Goal: Task Accomplishment & Management: Use online tool/utility

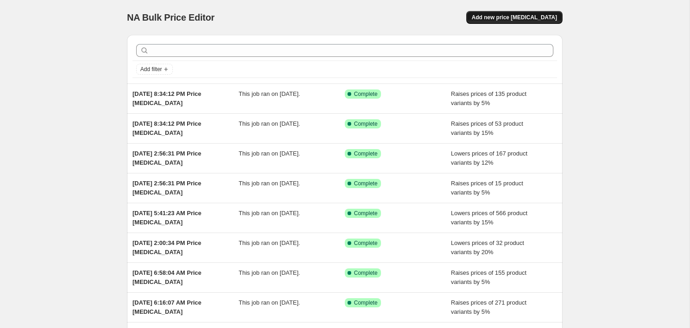
click at [496, 18] on span "Add new price [MEDICAL_DATA]" at bounding box center [514, 17] width 85 height 7
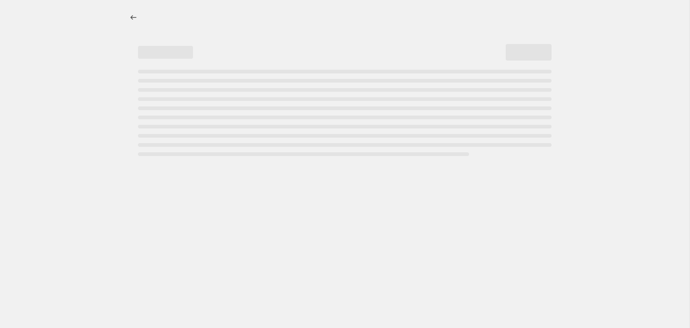
select select "percentage"
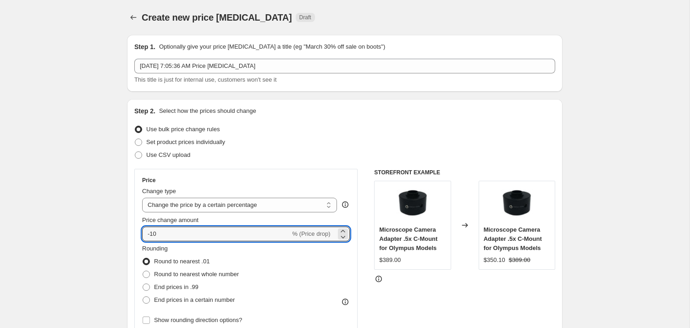
drag, startPoint x: 160, startPoint y: 237, endPoint x: 127, endPoint y: 238, distance: 33.0
click at [127, 238] on div "Step 2. Select how the prices should change Use bulk price change rules Set pro…" at bounding box center [345, 260] width 436 height 322
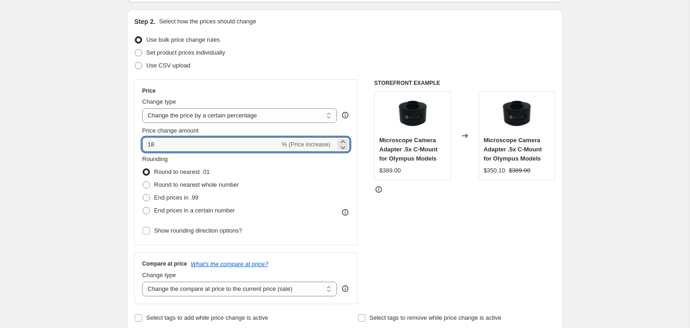
scroll to position [90, 0]
type input "18"
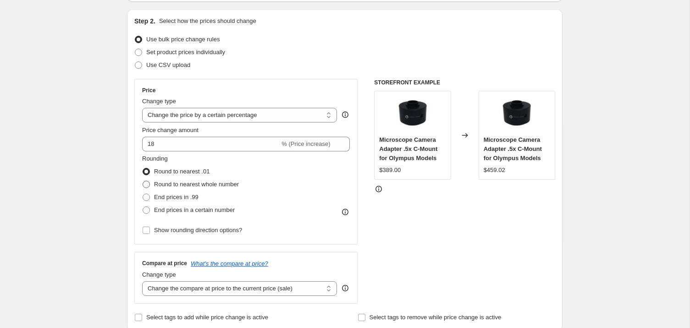
click at [145, 184] on span at bounding box center [146, 184] width 7 height 7
click at [143, 181] on input "Round to nearest whole number" at bounding box center [143, 181] width 0 height 0
radio input "true"
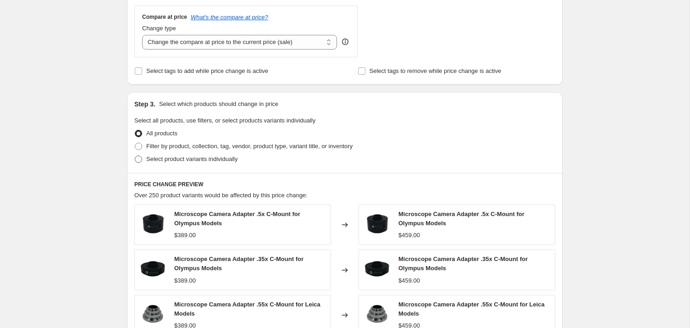
click at [139, 159] on span at bounding box center [138, 158] width 7 height 7
click at [135, 156] on input "Select product variants individually" at bounding box center [135, 155] width 0 height 0
radio input "true"
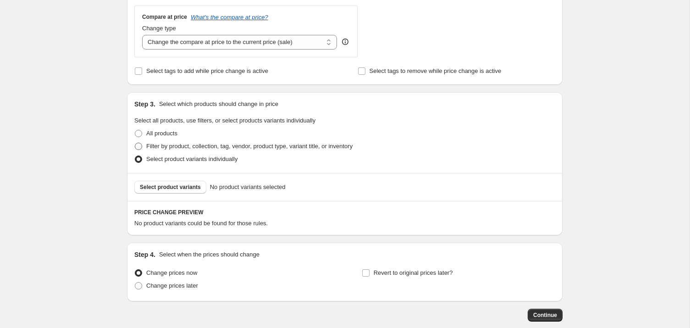
click at [137, 147] on span at bounding box center [138, 146] width 7 height 7
click at [135, 143] on input "Filter by product, collection, tag, vendor, product type, variant title, or inv…" at bounding box center [135, 143] width 0 height 0
radio input "true"
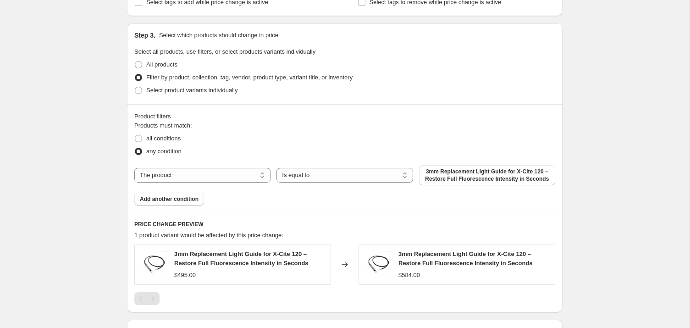
scroll to position [435, 0]
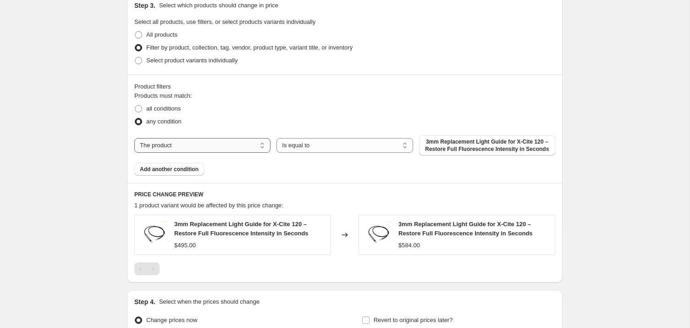
click at [200, 145] on select "The product The product's collection The product's tag The product's vendor The…" at bounding box center [202, 145] width 136 height 15
select select "vendor"
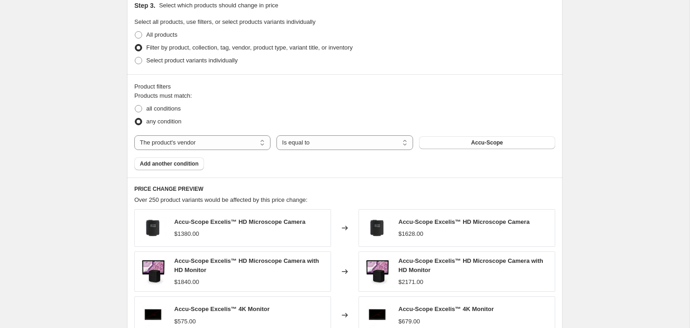
click at [473, 145] on span "Accu-Scope" at bounding box center [487, 142] width 32 height 7
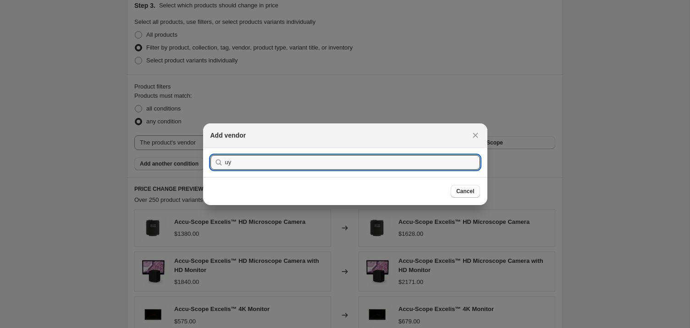
type input "u"
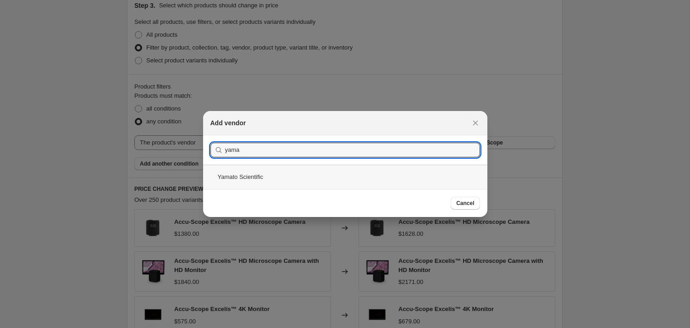
type input "yama"
click at [316, 181] on div "Yamato Scientific" at bounding box center [345, 177] width 284 height 24
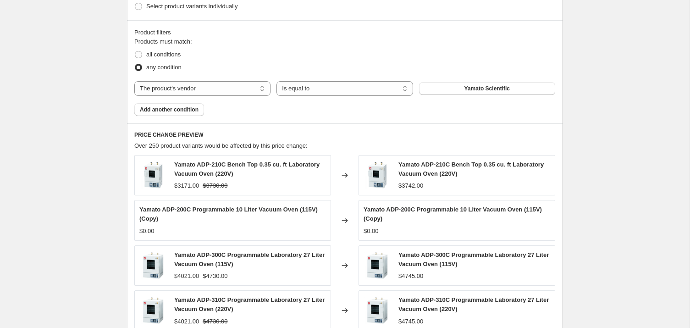
scroll to position [702, 0]
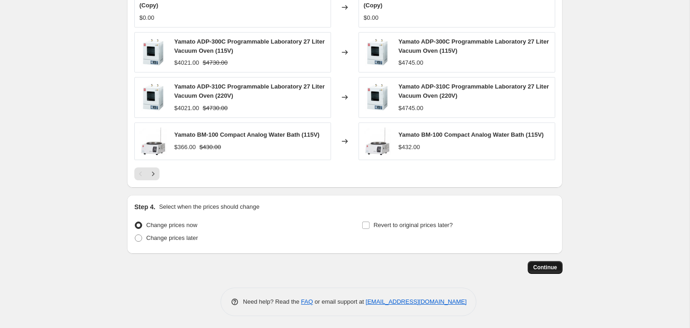
click at [539, 265] on span "Continue" at bounding box center [545, 267] width 24 height 7
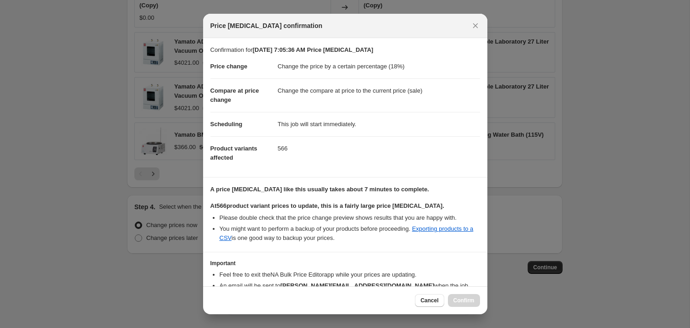
scroll to position [51, 0]
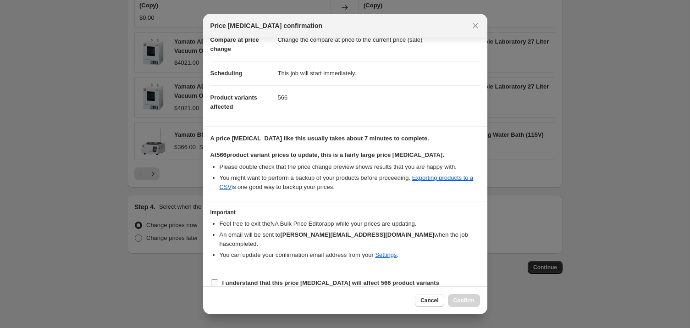
click at [213, 278] on label "I understand that this price [MEDICAL_DATA] will affect 566 product variants" at bounding box center [324, 283] width 229 height 13
click at [213, 279] on input "I understand that this price [MEDICAL_DATA] will affect 566 product variants" at bounding box center [214, 282] width 7 height 7
checkbox input "true"
click at [466, 302] on span "Confirm" at bounding box center [464, 300] width 21 height 7
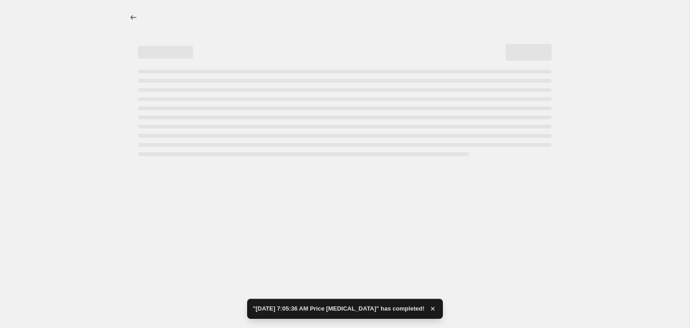
select select "percentage"
select select "vendor"
